Goal: Transaction & Acquisition: Purchase product/service

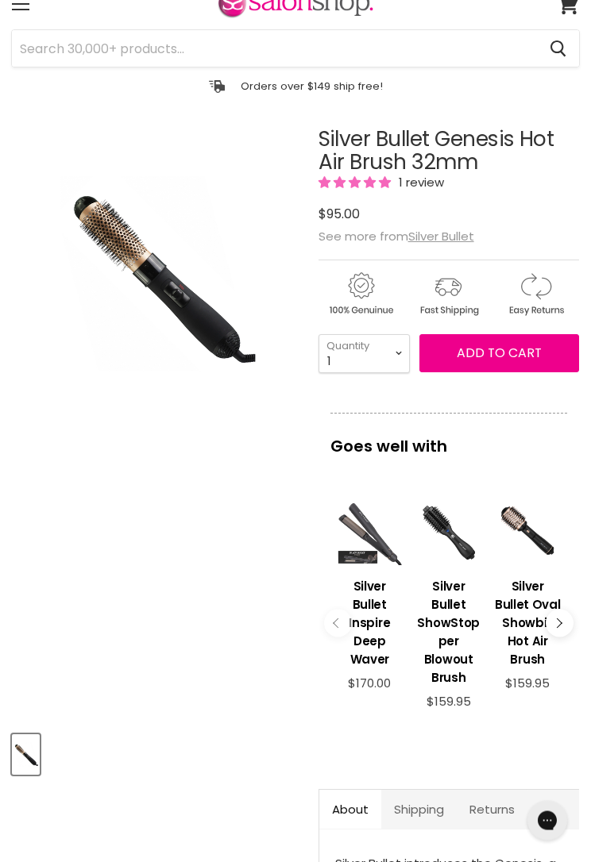
scroll to position [60, 0]
click at [563, 631] on button "Main content" at bounding box center [559, 623] width 28 height 28
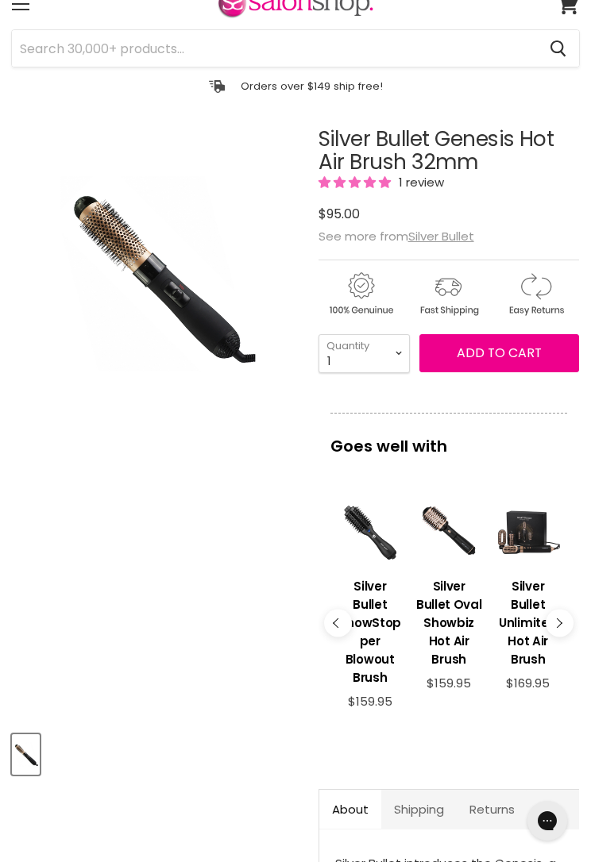
click at [557, 637] on button "Main content" at bounding box center [559, 623] width 28 height 28
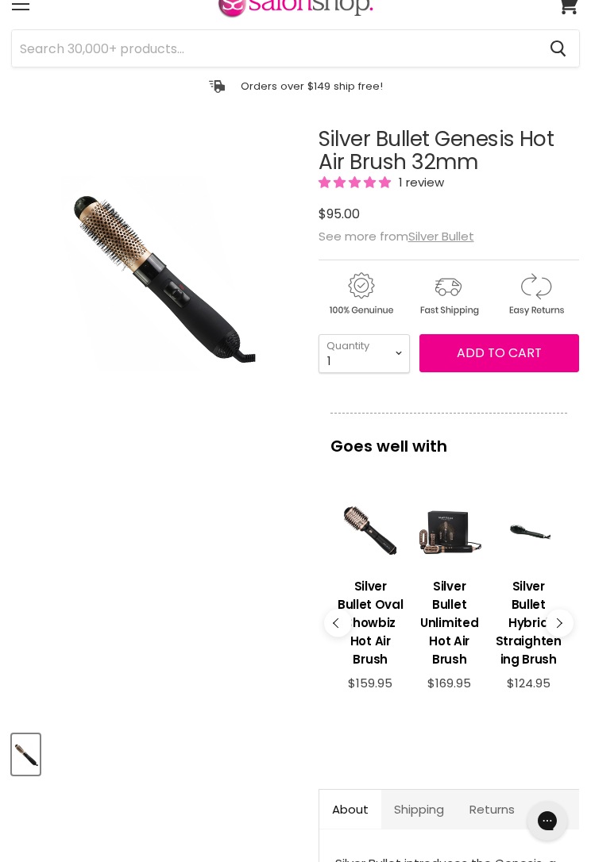
click at [561, 633] on button "Main content" at bounding box center [559, 623] width 28 height 28
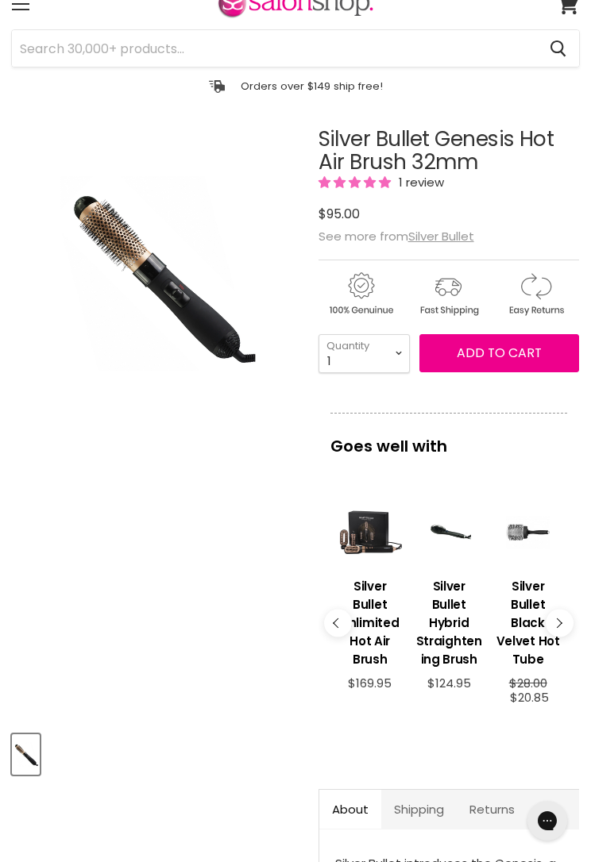
click at [565, 631] on button "Main content" at bounding box center [559, 623] width 28 height 28
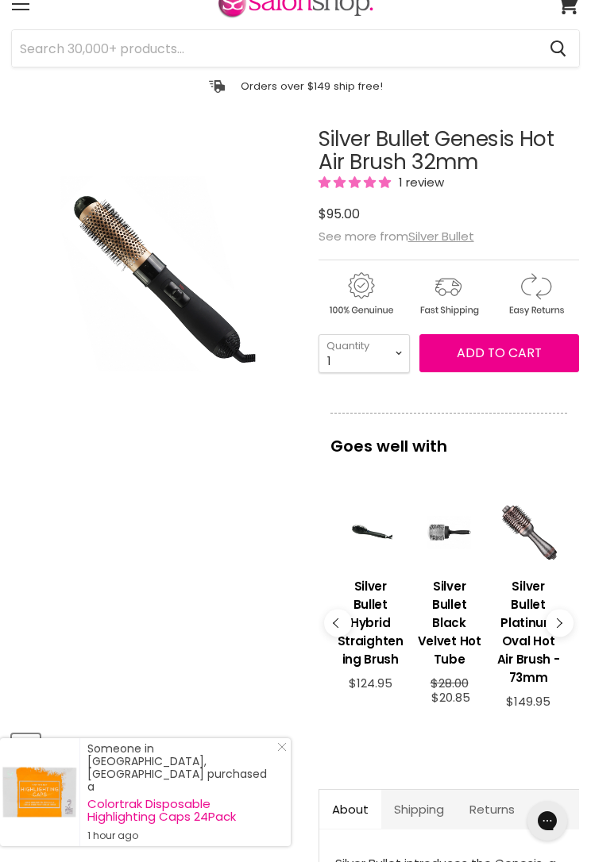
click at [572, 632] on button "Main content" at bounding box center [559, 623] width 28 height 28
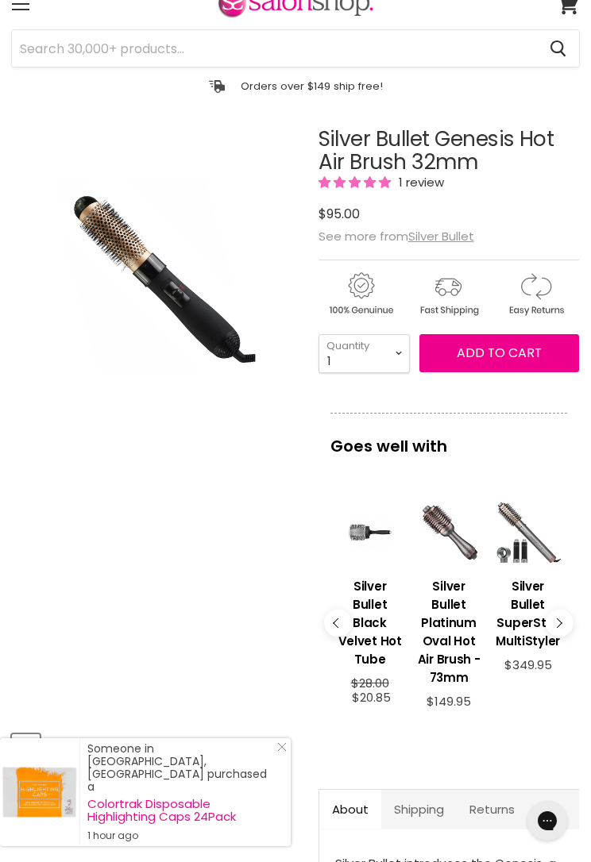
click at [572, 625] on button "Main content" at bounding box center [559, 623] width 28 height 28
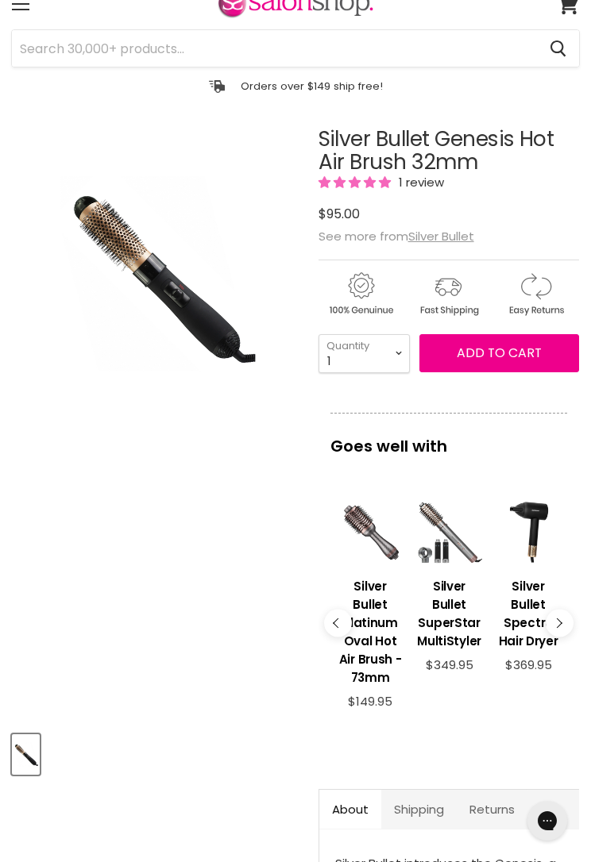
click at [568, 632] on button "Main content" at bounding box center [559, 623] width 28 height 28
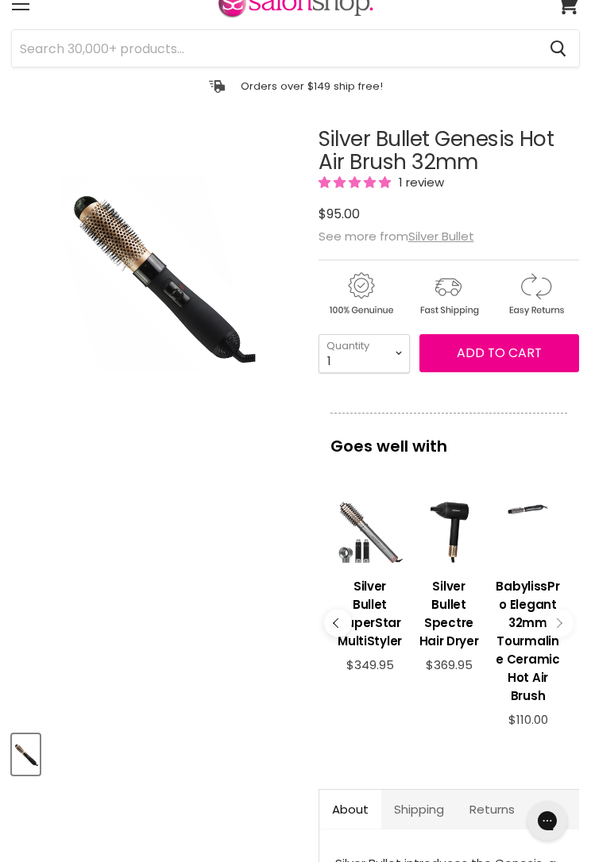
click at [559, 637] on button "Main content" at bounding box center [559, 623] width 28 height 28
click at [568, 633] on button "Main content" at bounding box center [559, 623] width 28 height 28
click at [568, 626] on button "Main content" at bounding box center [559, 623] width 28 height 28
click at [529, 621] on h3 "BabylissPro Elegant 32mm Tourmaline Ceramic Hot Air Brush" at bounding box center [528, 641] width 66 height 128
